Goal: Task Accomplishment & Management: Use online tool/utility

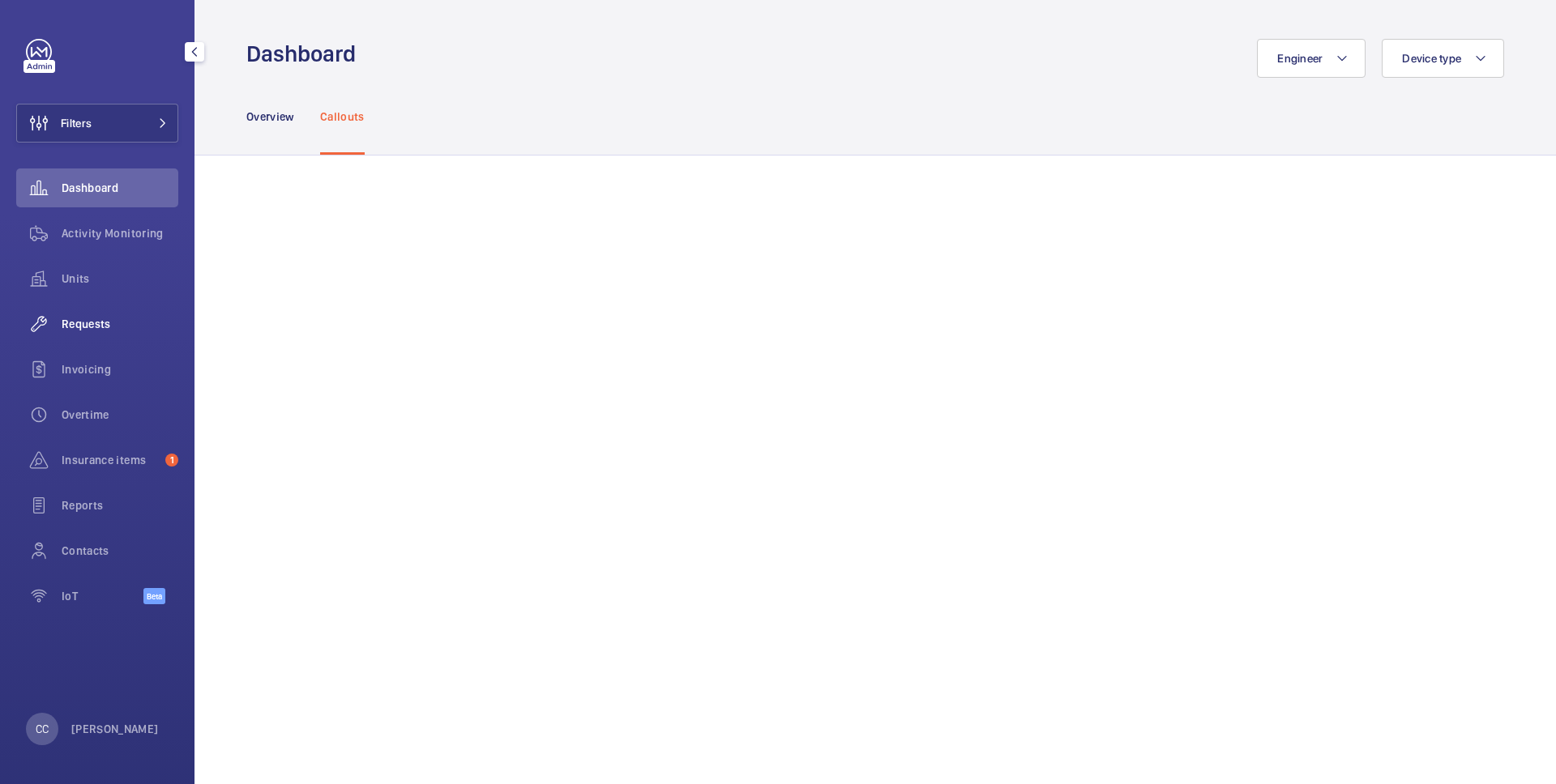
click at [65, 335] on div "Requests" at bounding box center [97, 323] width 162 height 39
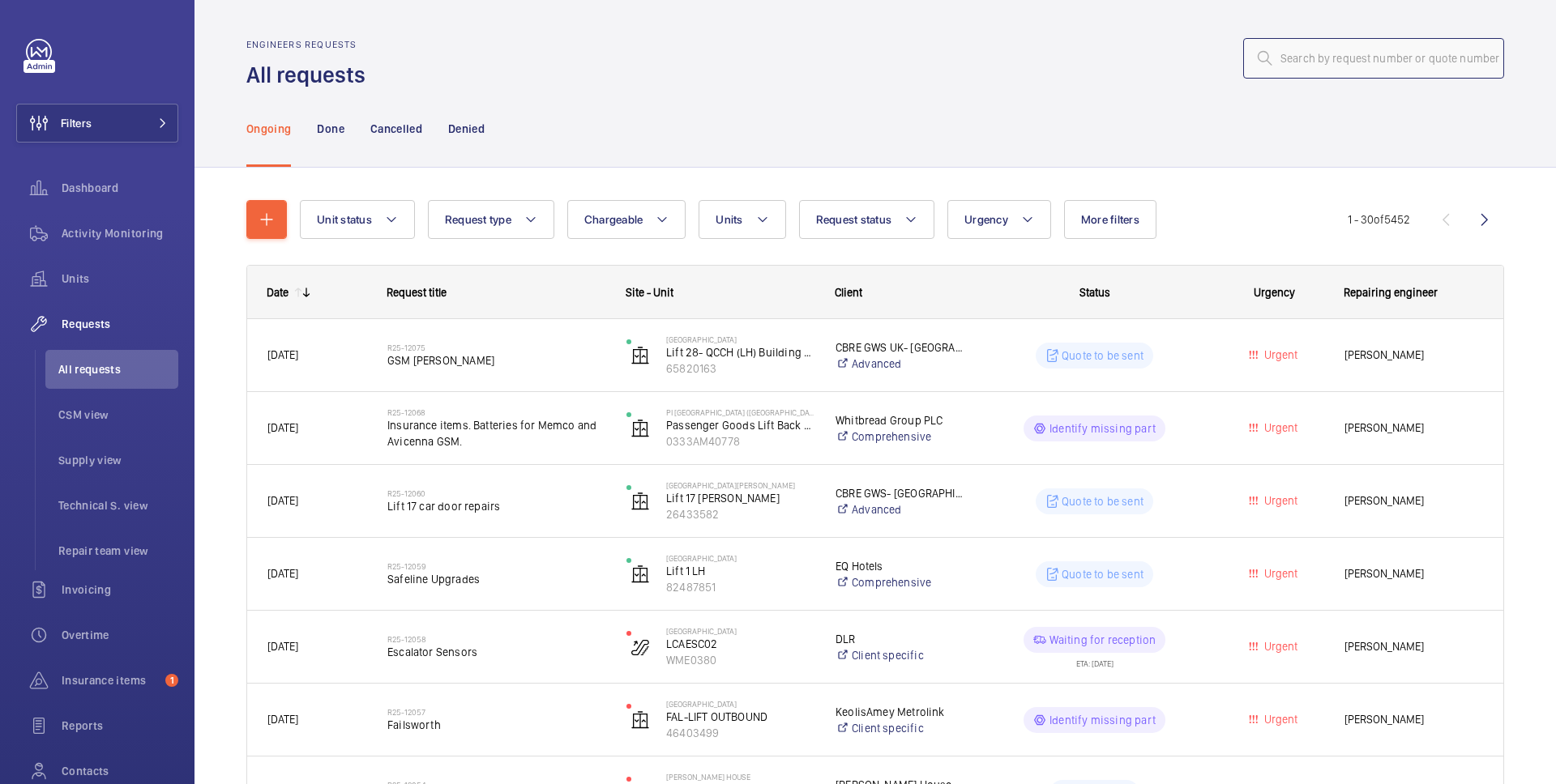
click at [1318, 63] on input "text" at bounding box center [1373, 58] width 261 height 40
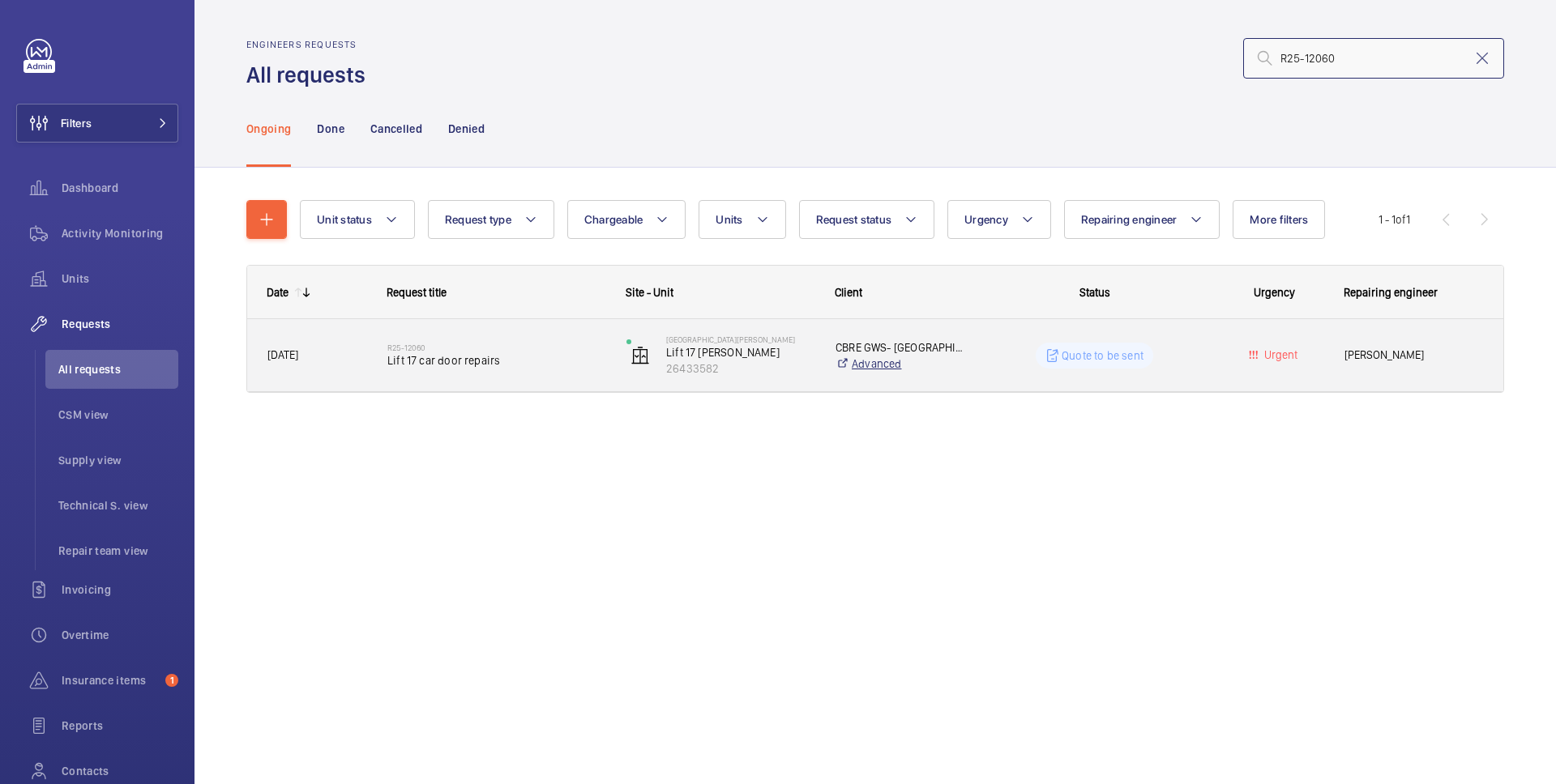
type input "R25-12060"
click at [962, 357] on link "Advanced" at bounding box center [900, 364] width 129 height 16
click at [438, 357] on span "Lift 17 car door repairs" at bounding box center [495, 360] width 218 height 16
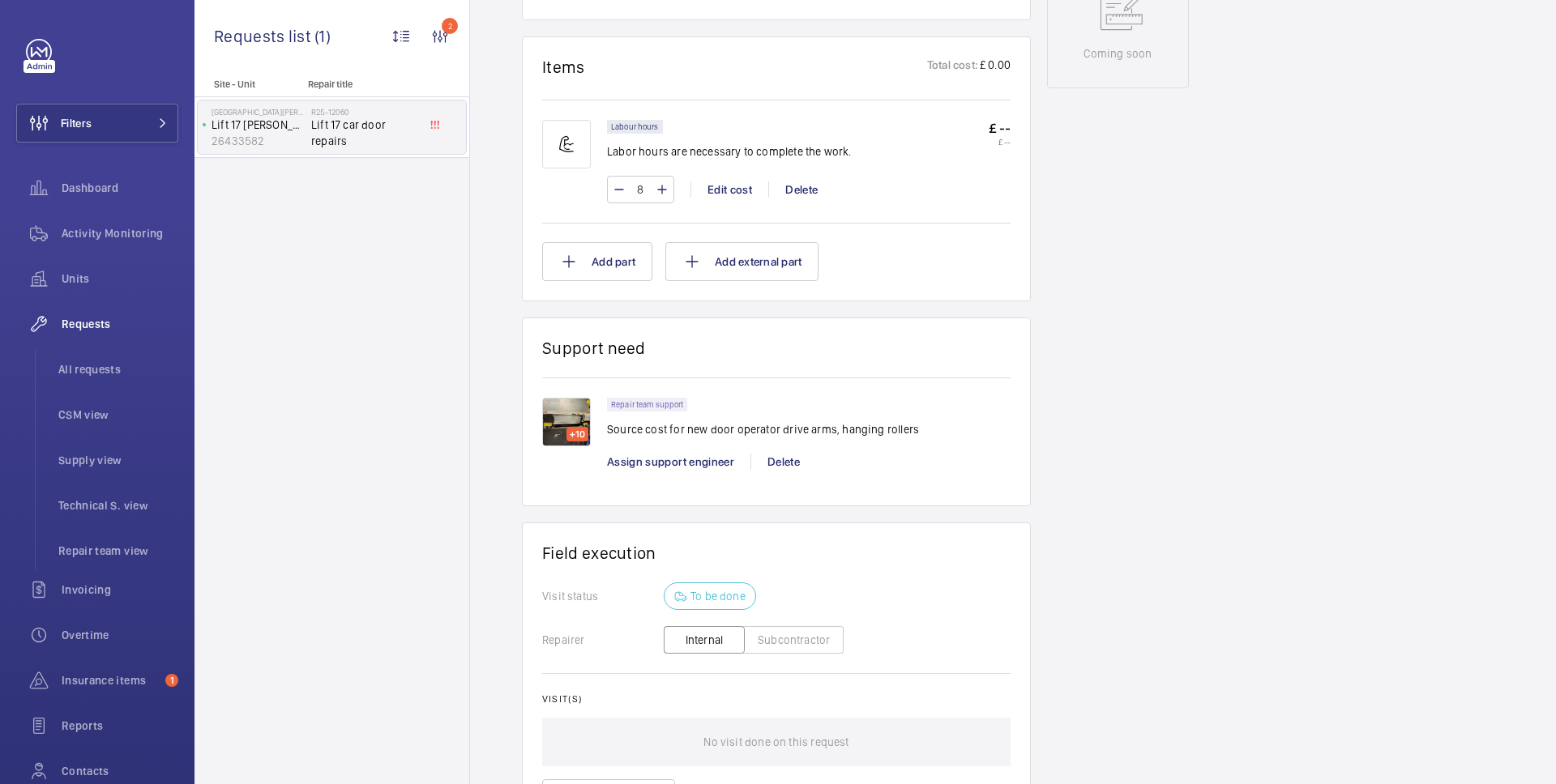
scroll to position [916, 0]
drag, startPoint x: 654, startPoint y: 325, endPoint x: 532, endPoint y: 323, distance: 122.0
click at [532, 324] on wm-front-card "Support need +10 Repair team support Source cost for new door operator drive ar…" at bounding box center [777, 413] width 509 height 189
drag, startPoint x: 616, startPoint y: 408, endPoint x: 809, endPoint y: 415, distance: 193.1
click at [809, 422] on p "Source cost for new door operator drive arms, hanging rollers" at bounding box center [763, 430] width 312 height 16
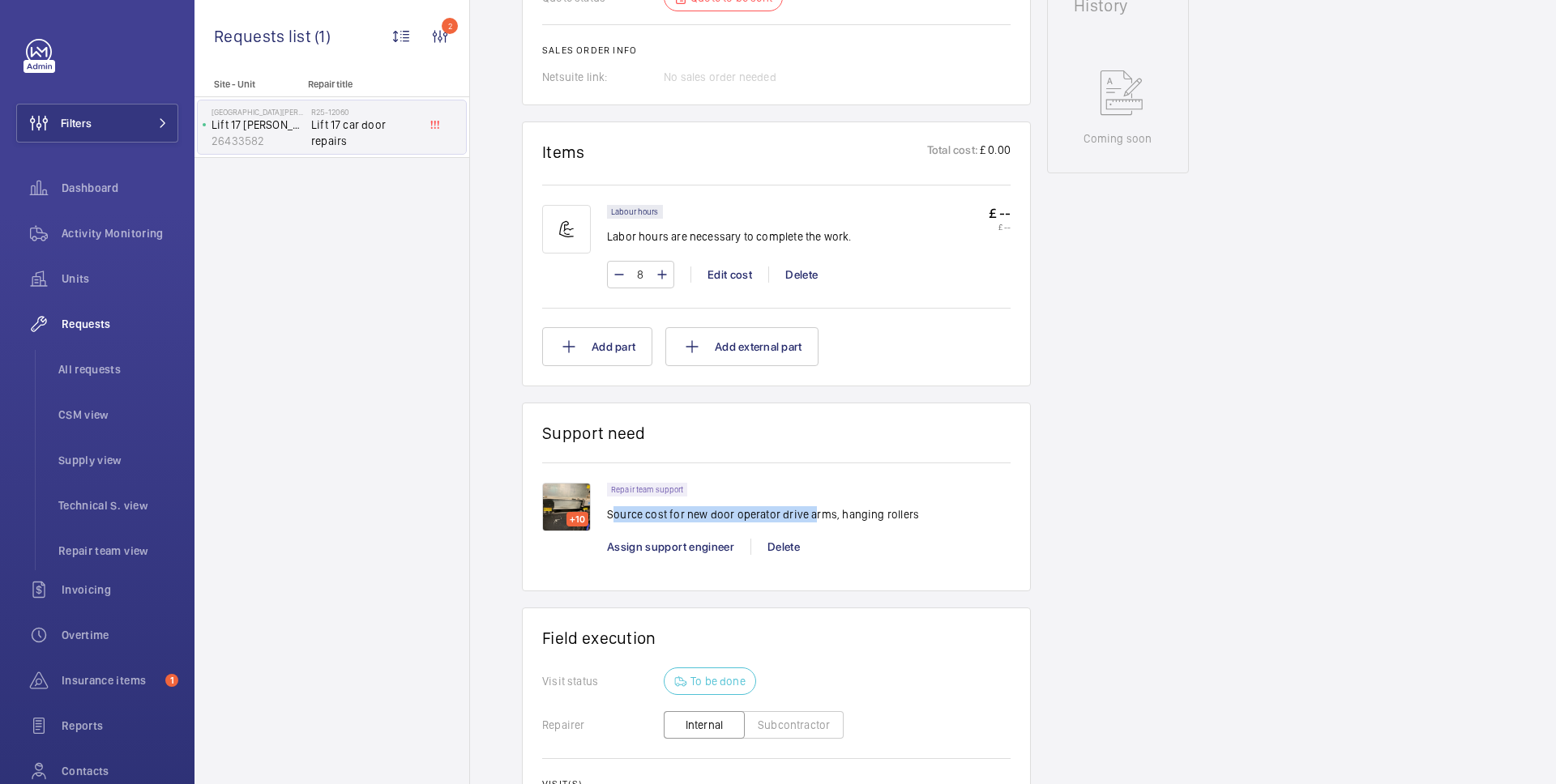
scroll to position [830, 0]
